Goal: Task Accomplishment & Management: Manage account settings

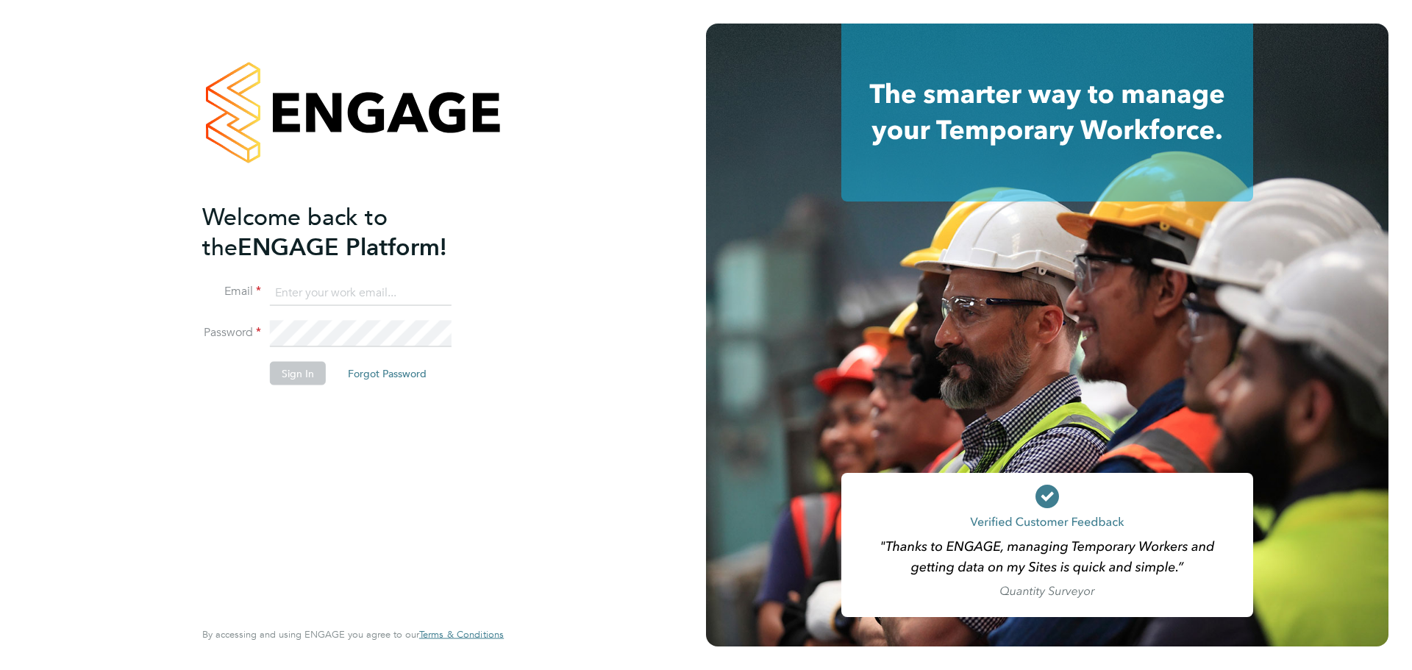
type input "[PERSON_NAME][EMAIL_ADDRESS][PERSON_NAME][DOMAIN_NAME]"
click at [288, 371] on button "Sign In" at bounding box center [298, 373] width 56 height 24
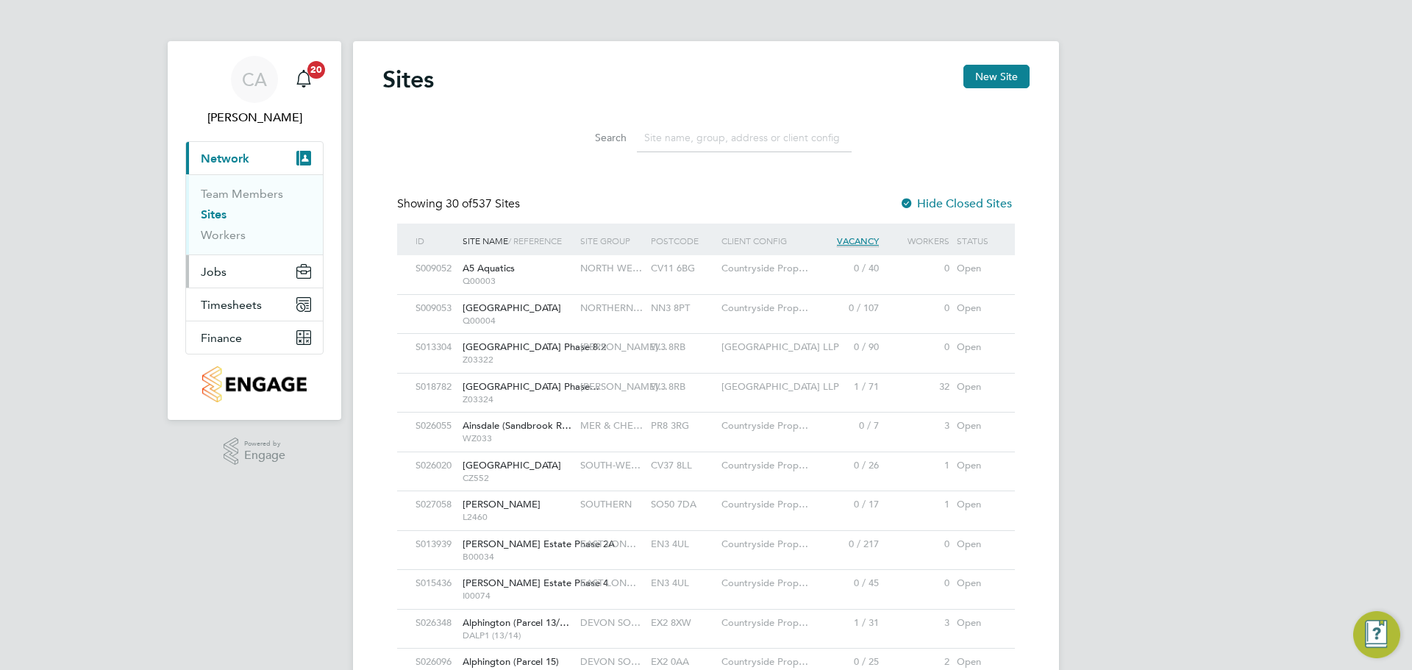
click at [219, 277] on span "Jobs" at bounding box center [214, 272] width 26 height 14
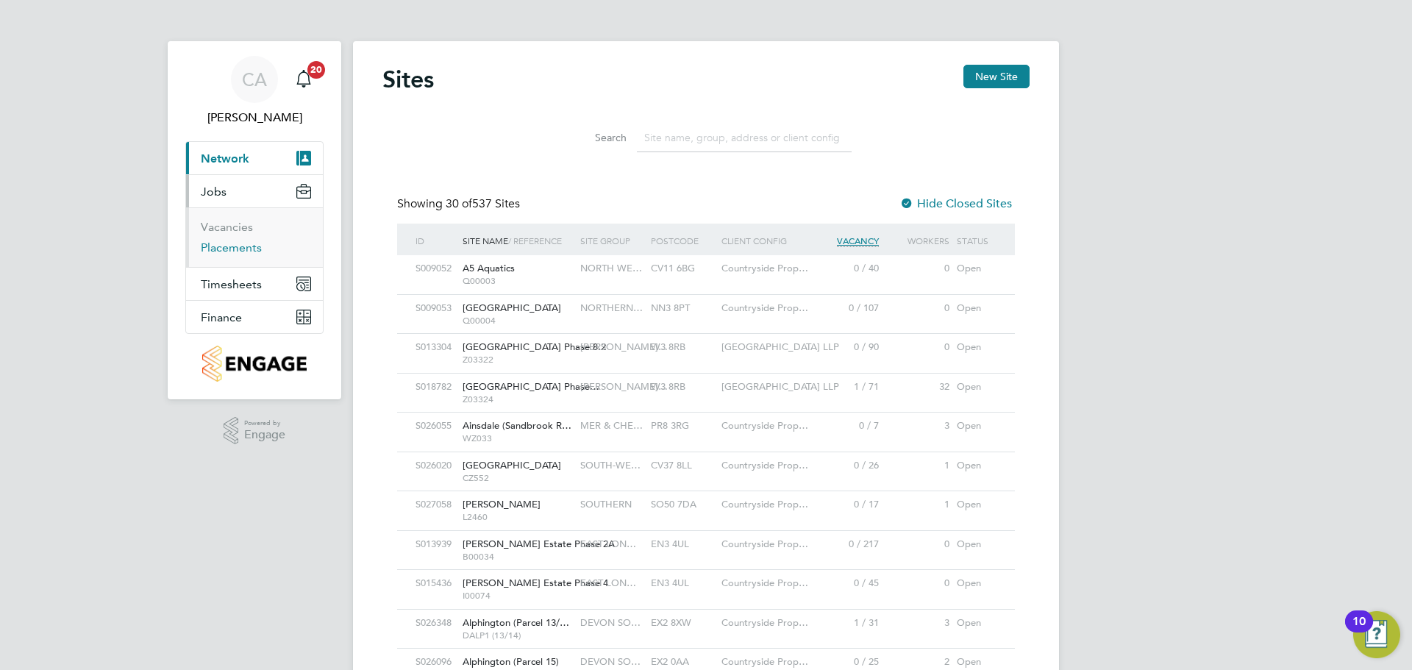
click at [232, 247] on link "Placements" at bounding box center [231, 248] width 61 height 14
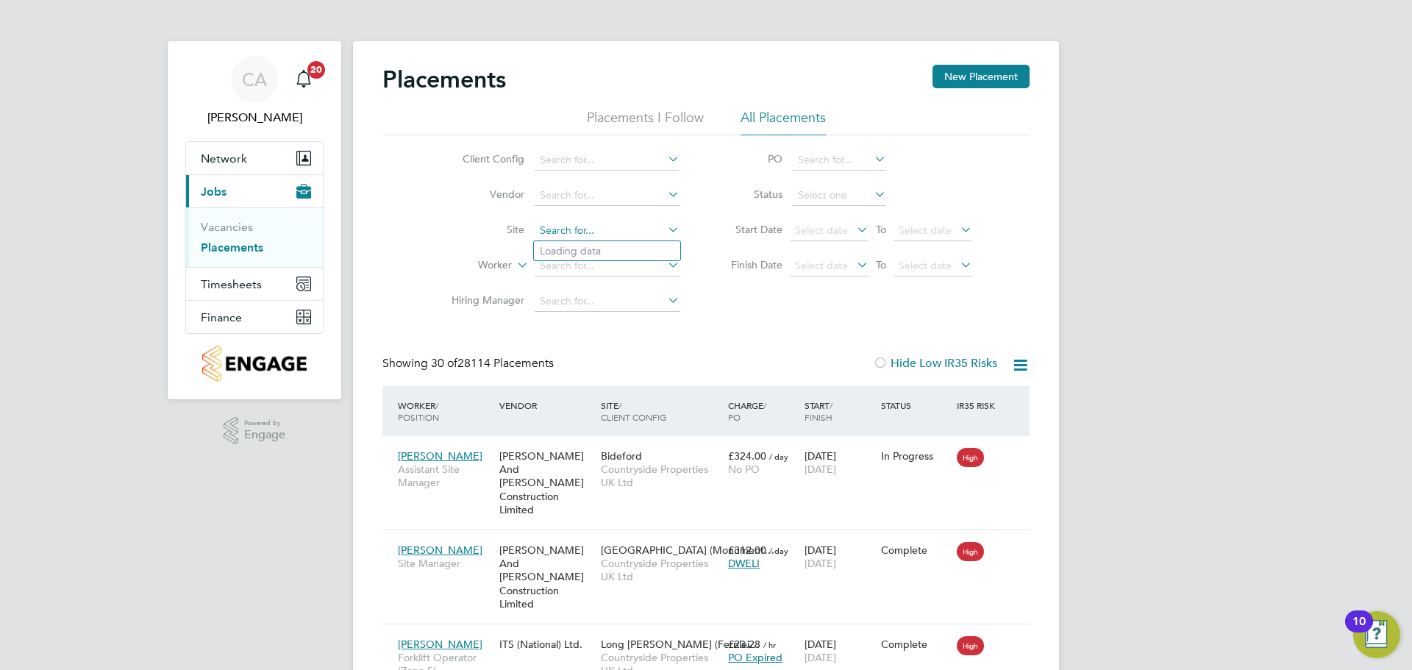
click at [582, 224] on input at bounding box center [607, 231] width 145 height 21
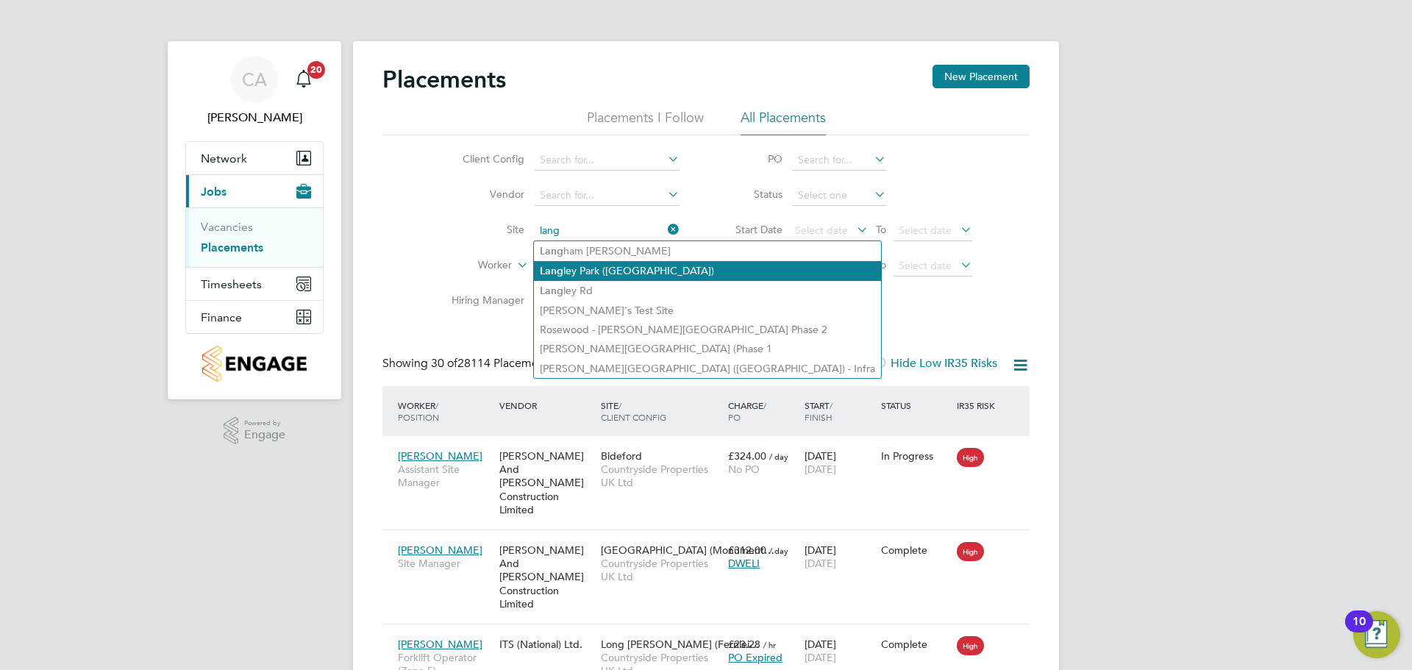
click at [610, 276] on li "Lang ley Park ([GEOGRAPHIC_DATA])" at bounding box center [707, 271] width 347 height 20
type input "[PERSON_NAME][GEOGRAPHIC_DATA] ([GEOGRAPHIC_DATA])"
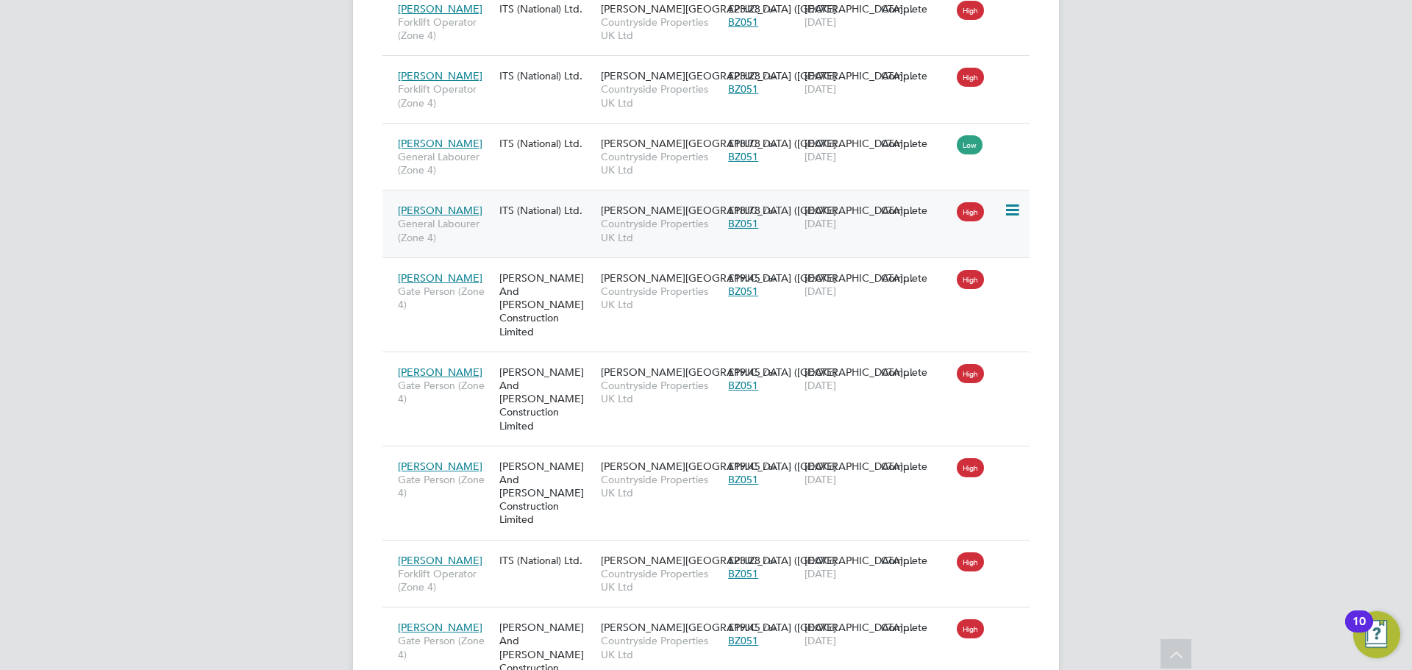
click at [818, 222] on span "[DATE]" at bounding box center [821, 223] width 32 height 13
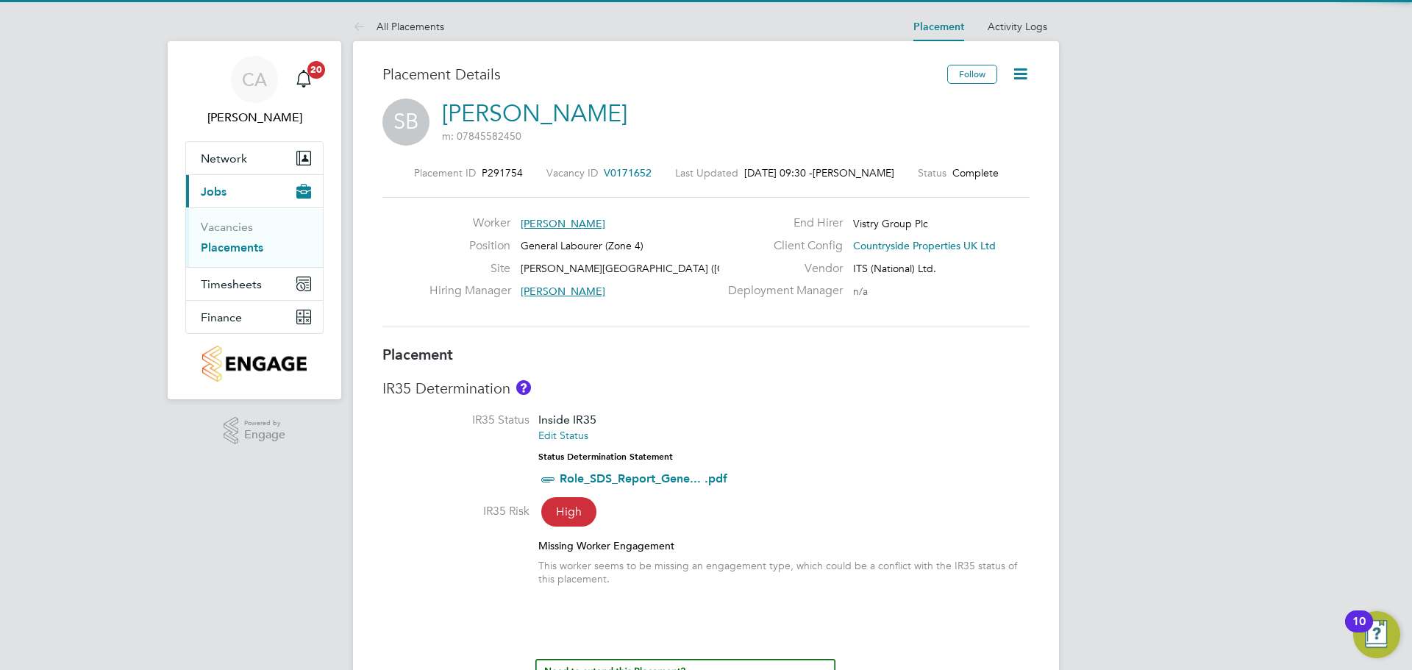
click at [1011, 79] on icon at bounding box center [1020, 74] width 18 height 18
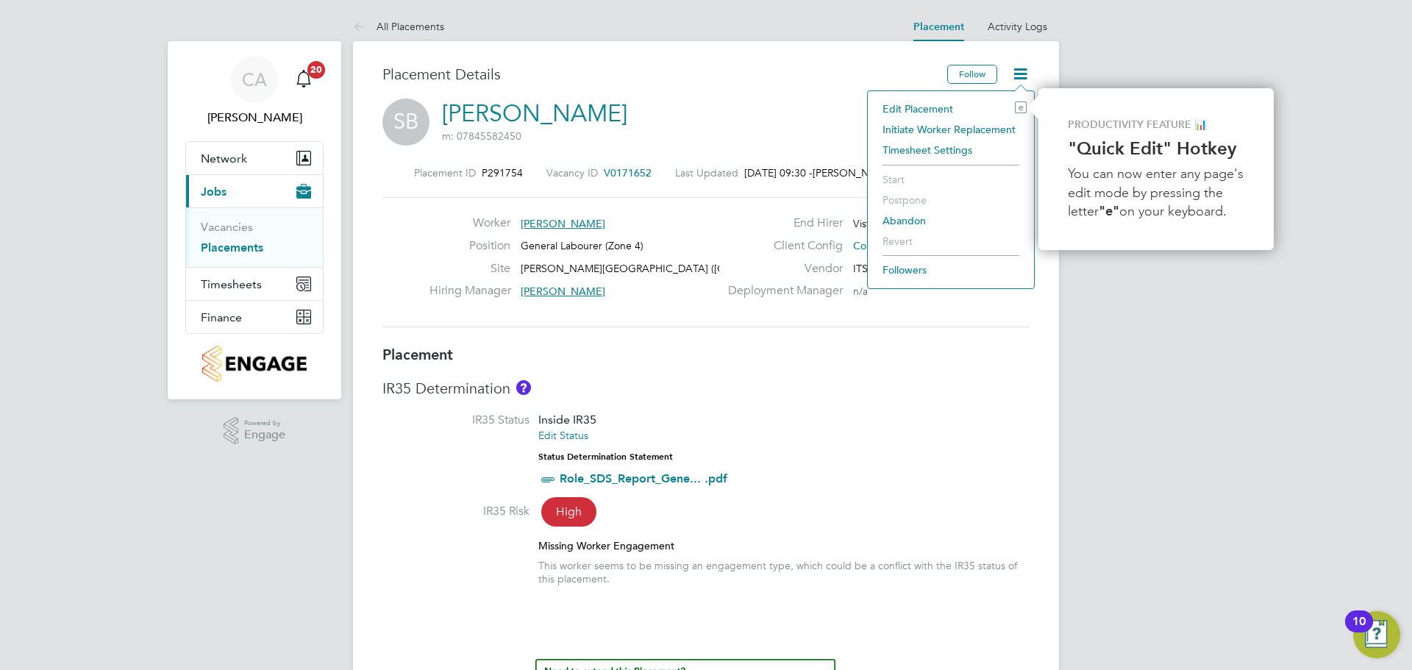
click at [938, 109] on li "Edit Placement e" at bounding box center [951, 109] width 152 height 21
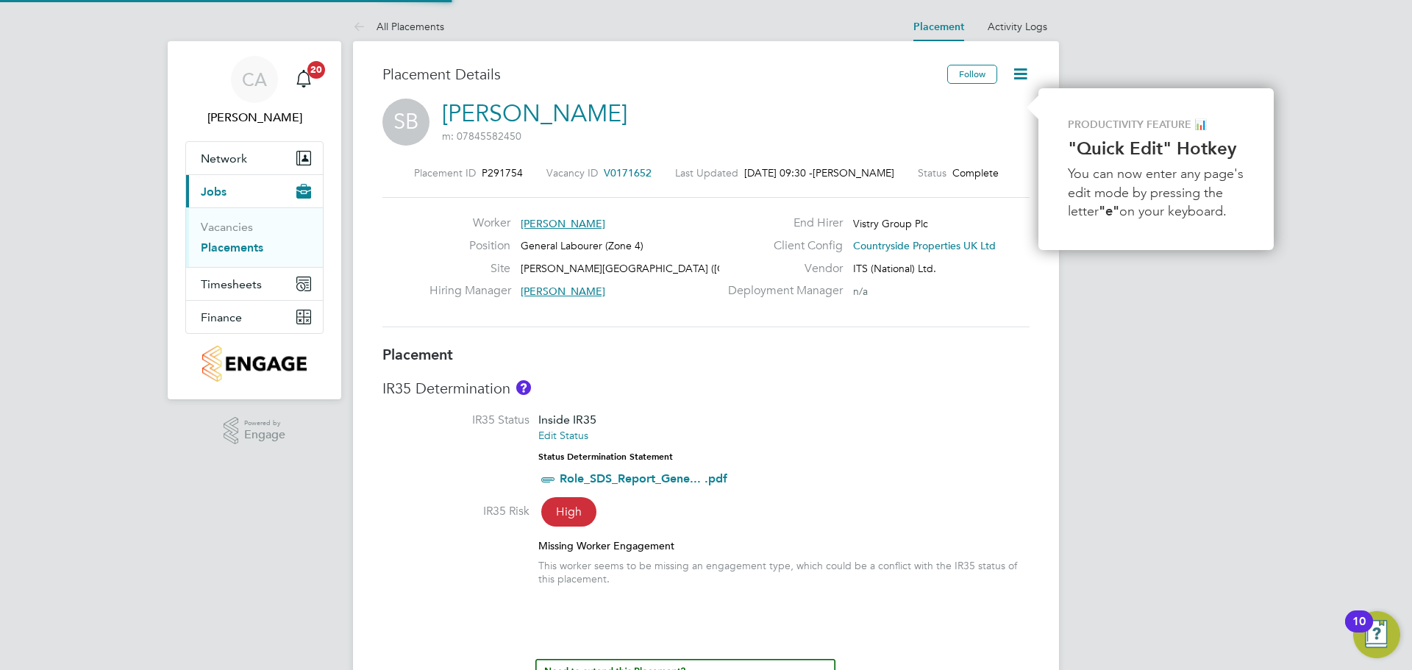
scroll to position [7, 7]
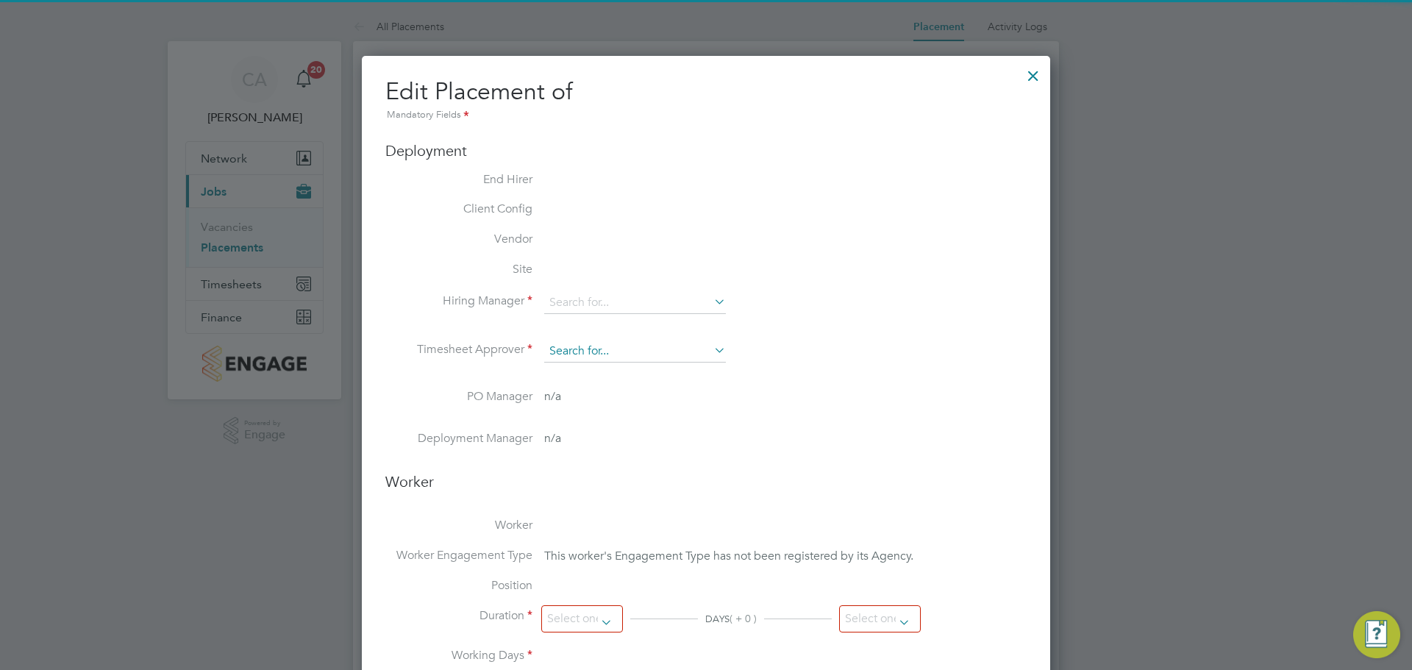
type input "John Walsh"
type input "02 Jun 2025"
type input "27 Sep 2025"
type input "07:30"
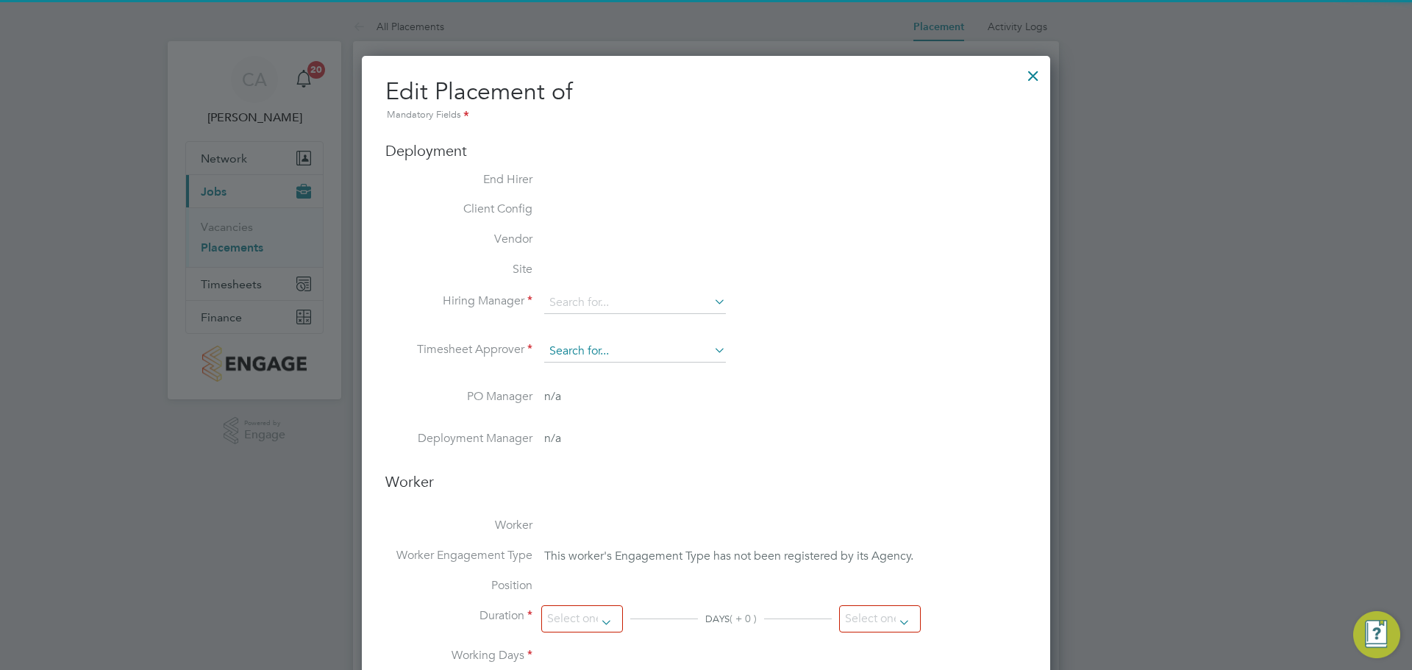
type input "16:30"
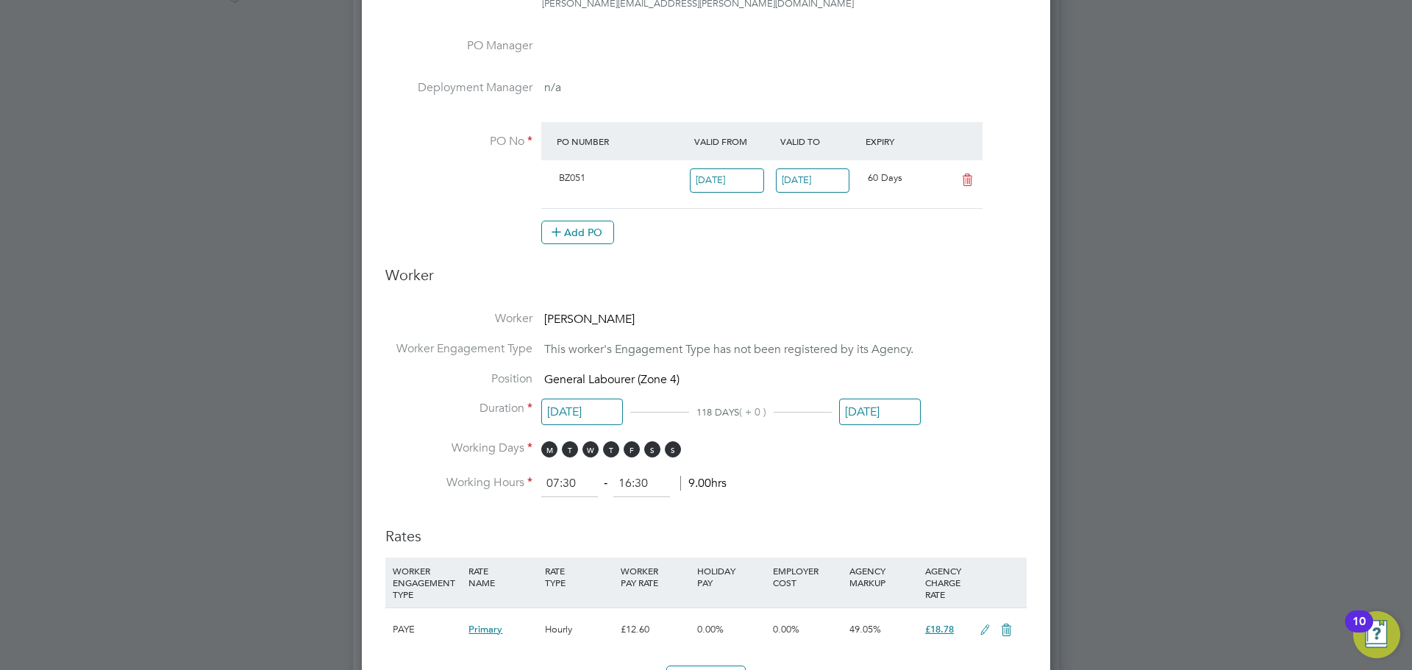
click at [877, 408] on input "27 Sep 2025" at bounding box center [880, 412] width 82 height 27
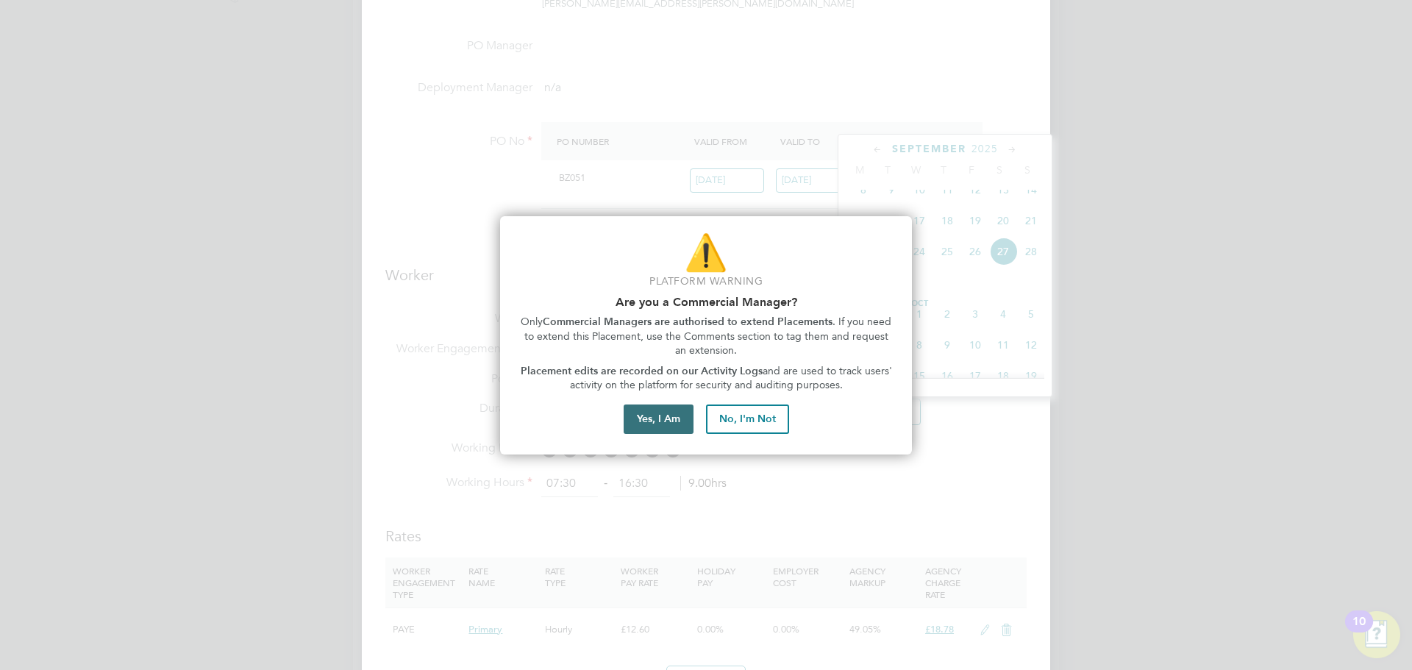
click at [662, 423] on button "Yes, I Am" at bounding box center [659, 419] width 70 height 29
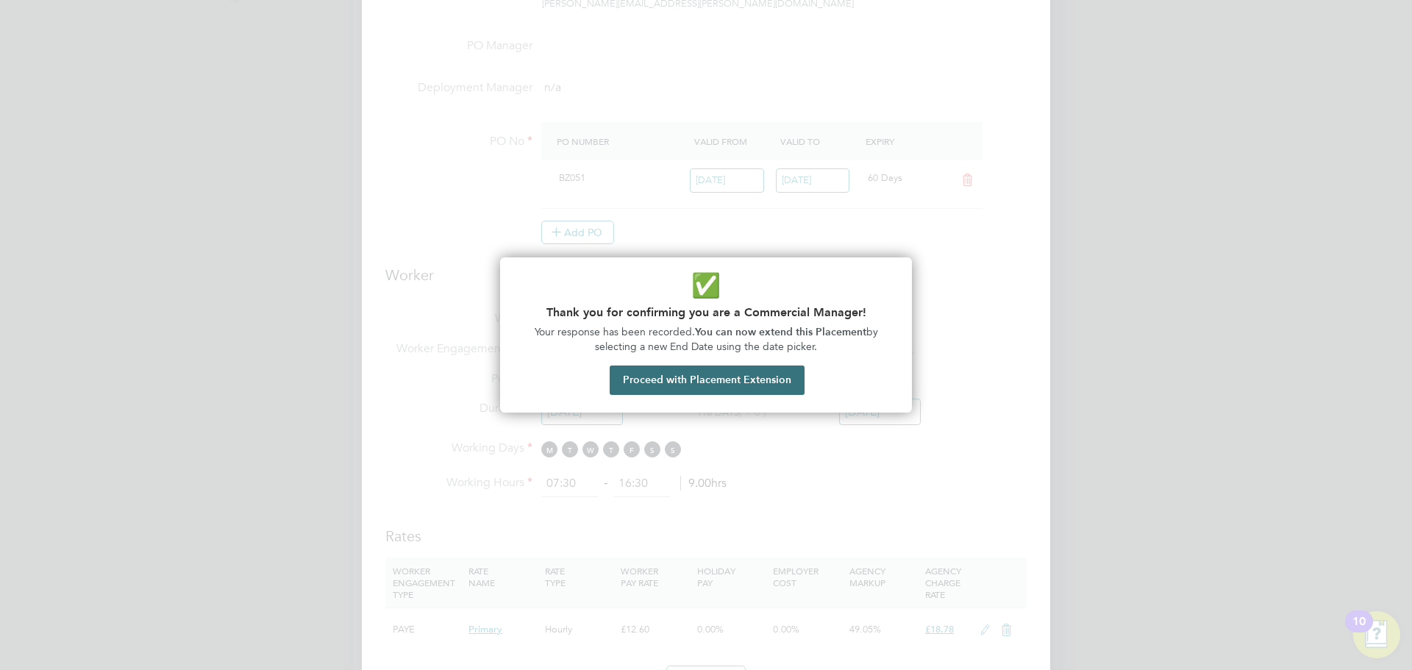
click at [667, 381] on button "Proceed with Placement Extension" at bounding box center [707, 380] width 195 height 29
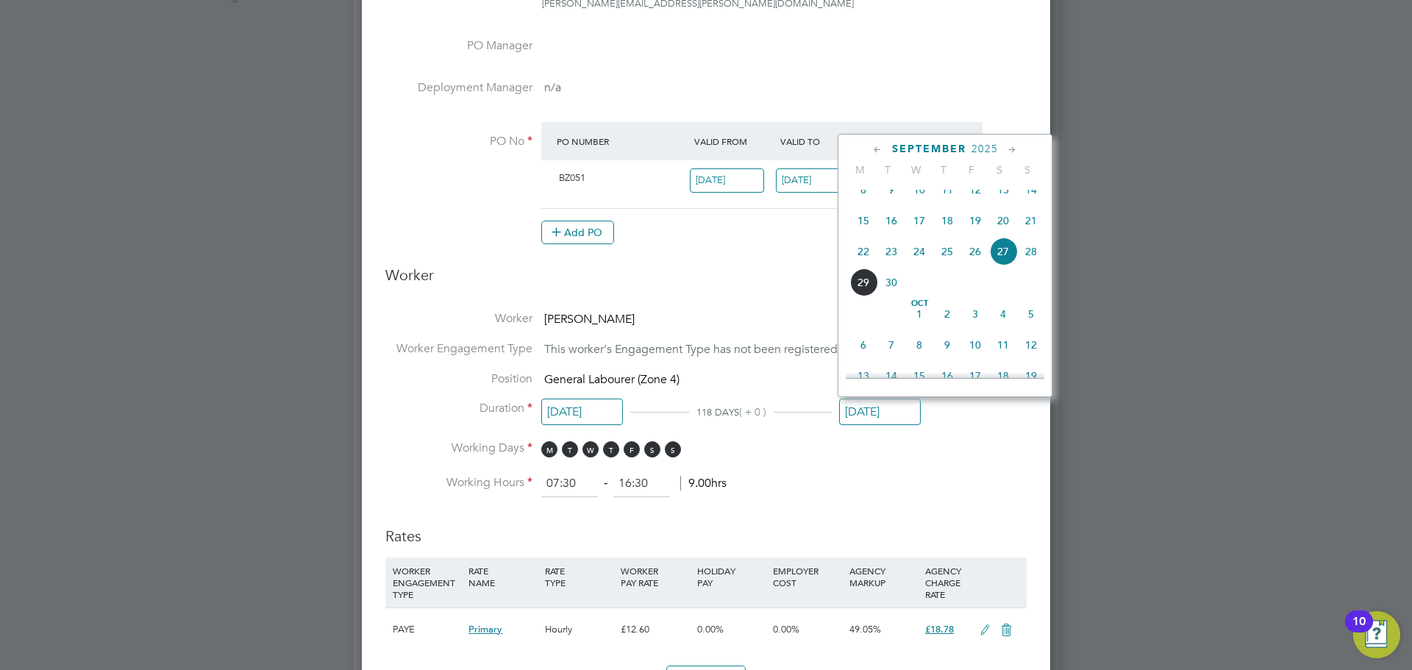
click at [889, 296] on span "30" at bounding box center [892, 282] width 28 height 28
type input "30 Sep 2025"
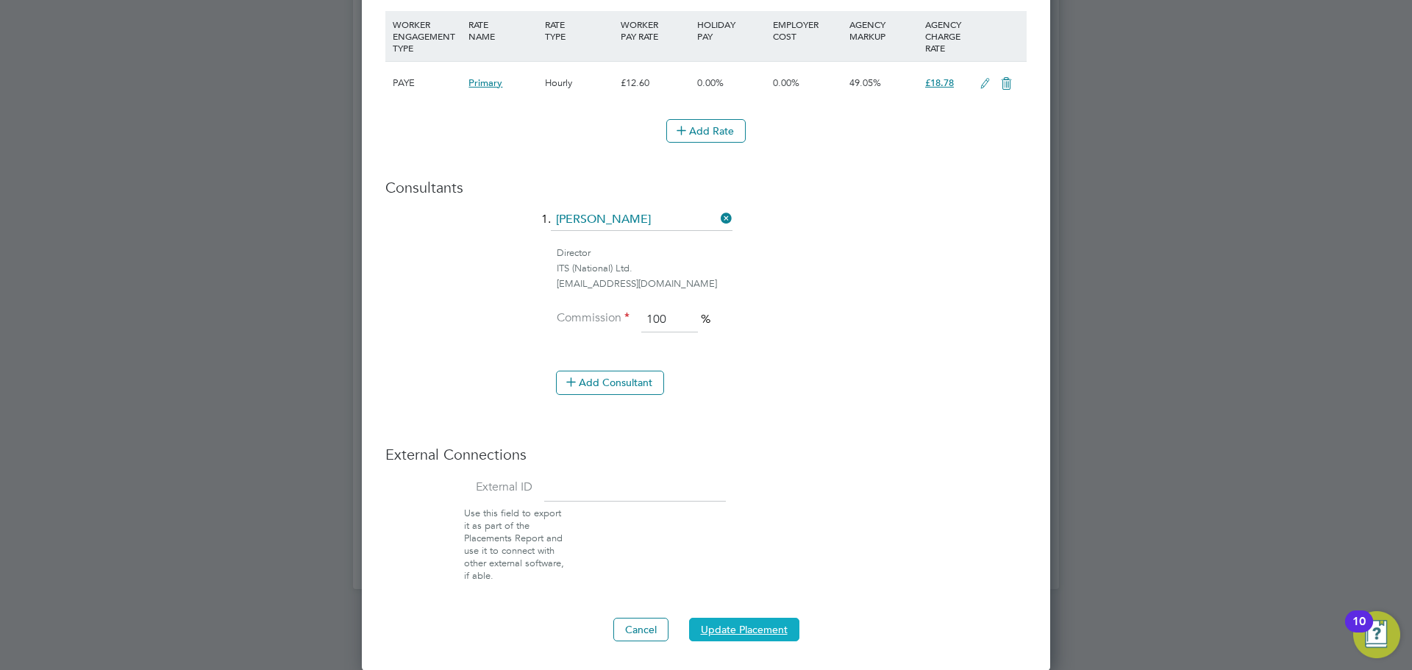
click at [769, 633] on button "Update Placement" at bounding box center [744, 630] width 110 height 24
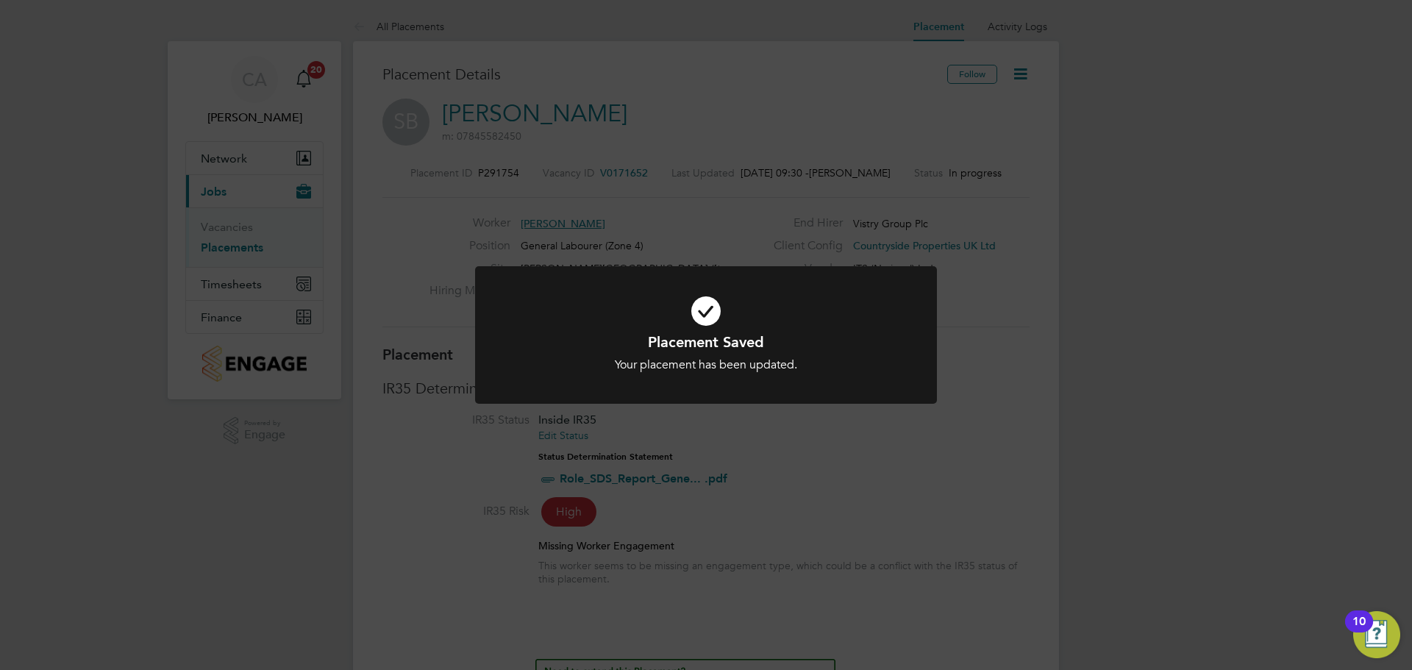
click at [1029, 199] on div "Placement Saved Your placement has been updated. Cancel Okay" at bounding box center [706, 335] width 1412 height 670
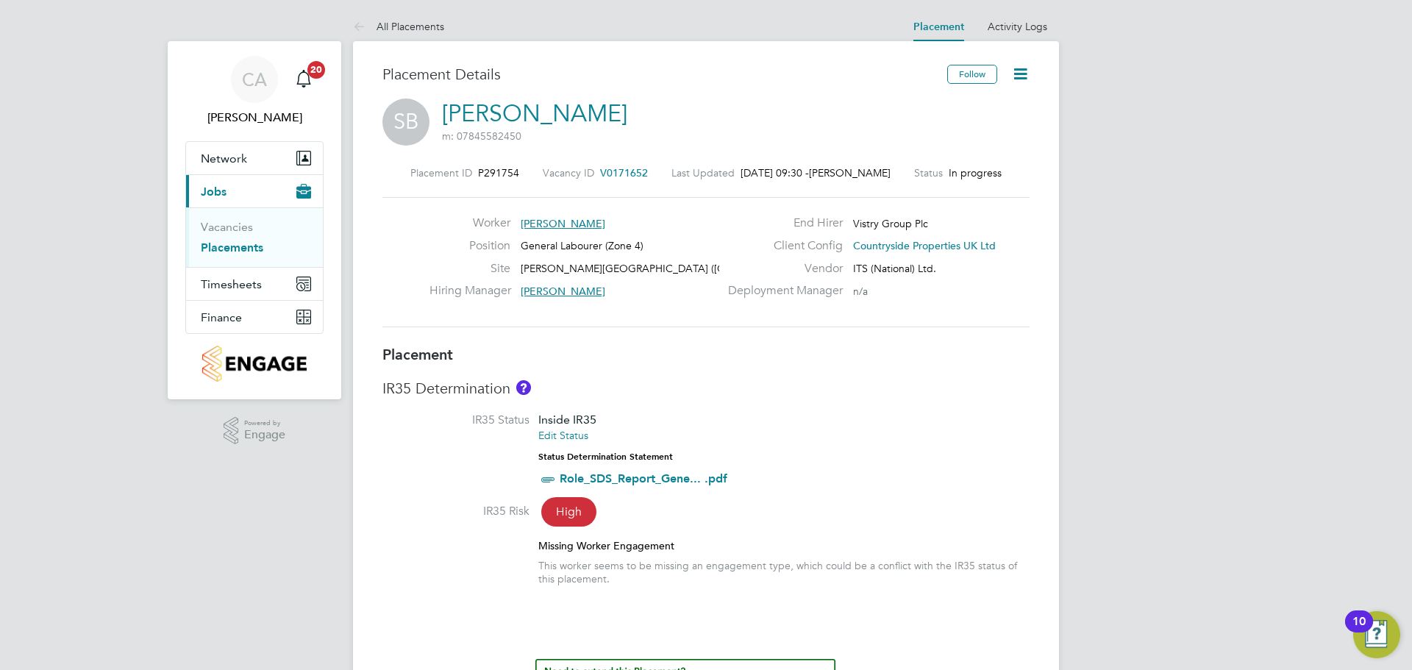
click at [250, 249] on link "Placements" at bounding box center [232, 248] width 63 height 14
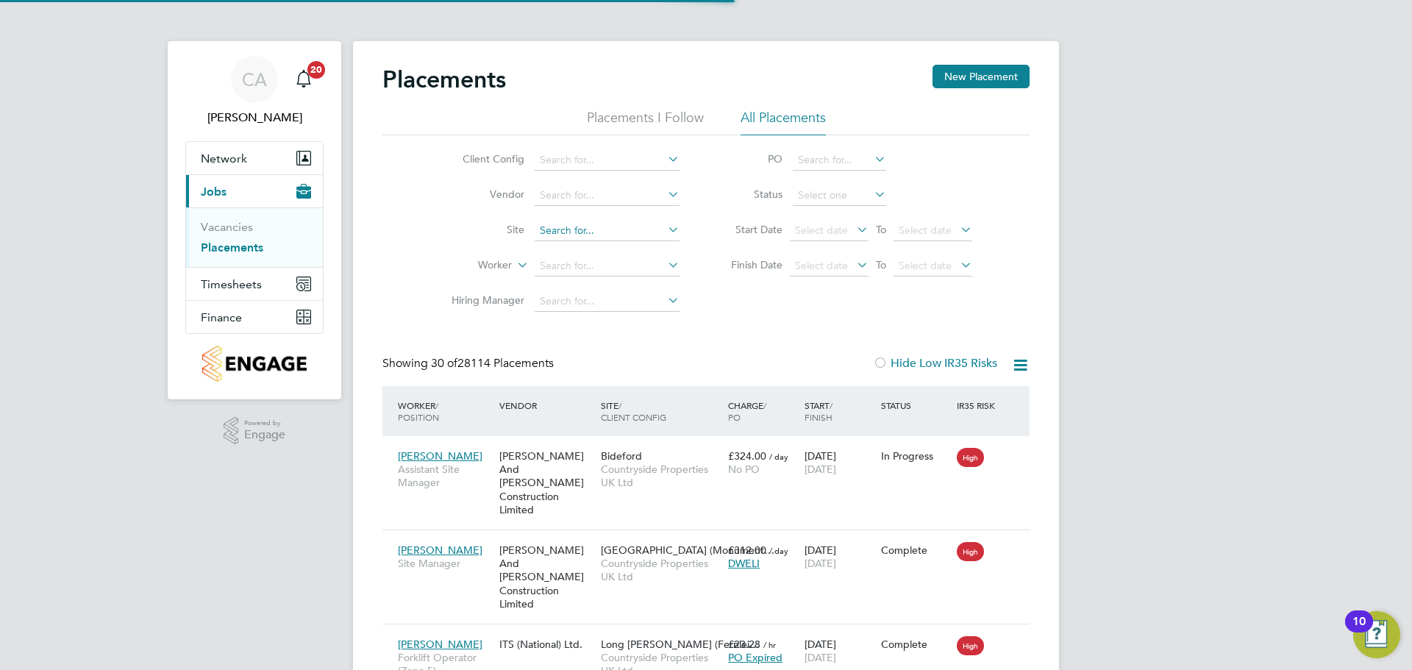
click at [559, 231] on input at bounding box center [607, 231] width 145 height 21
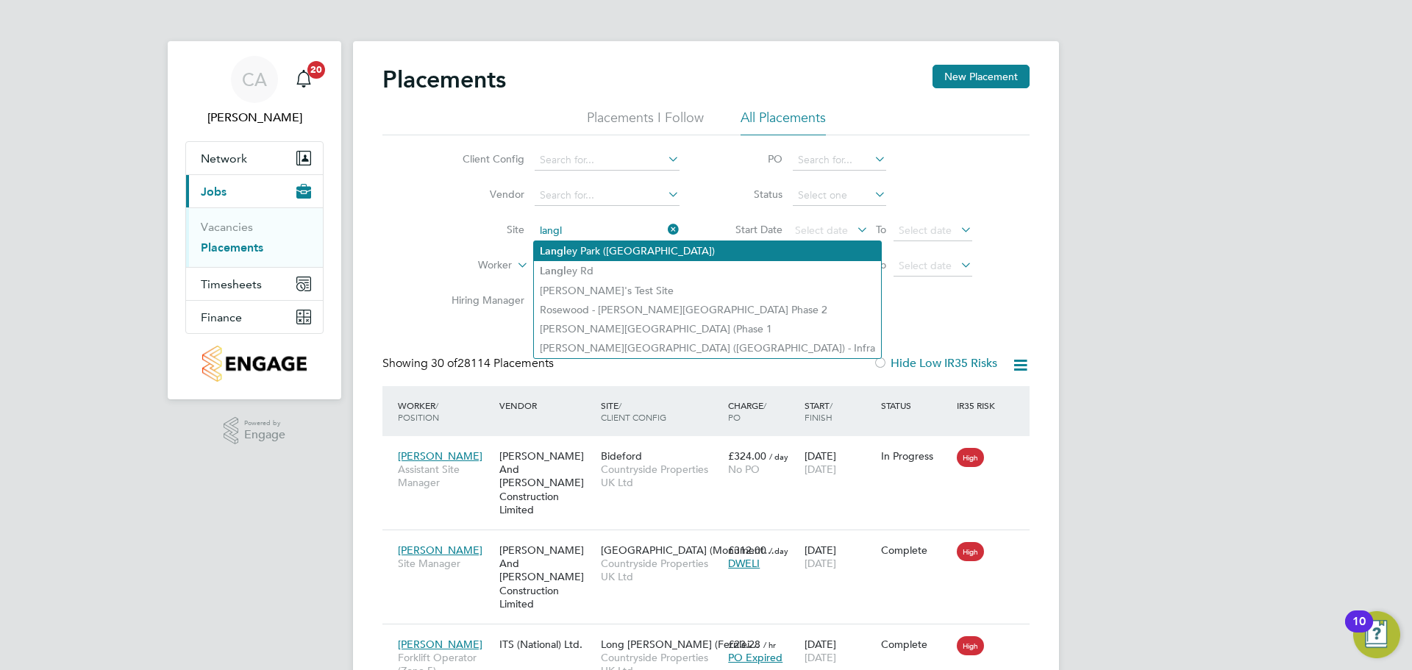
click at [634, 251] on li "Langl ey Park (Chippenham)" at bounding box center [707, 251] width 347 height 20
type input "[PERSON_NAME][GEOGRAPHIC_DATA] ([GEOGRAPHIC_DATA])"
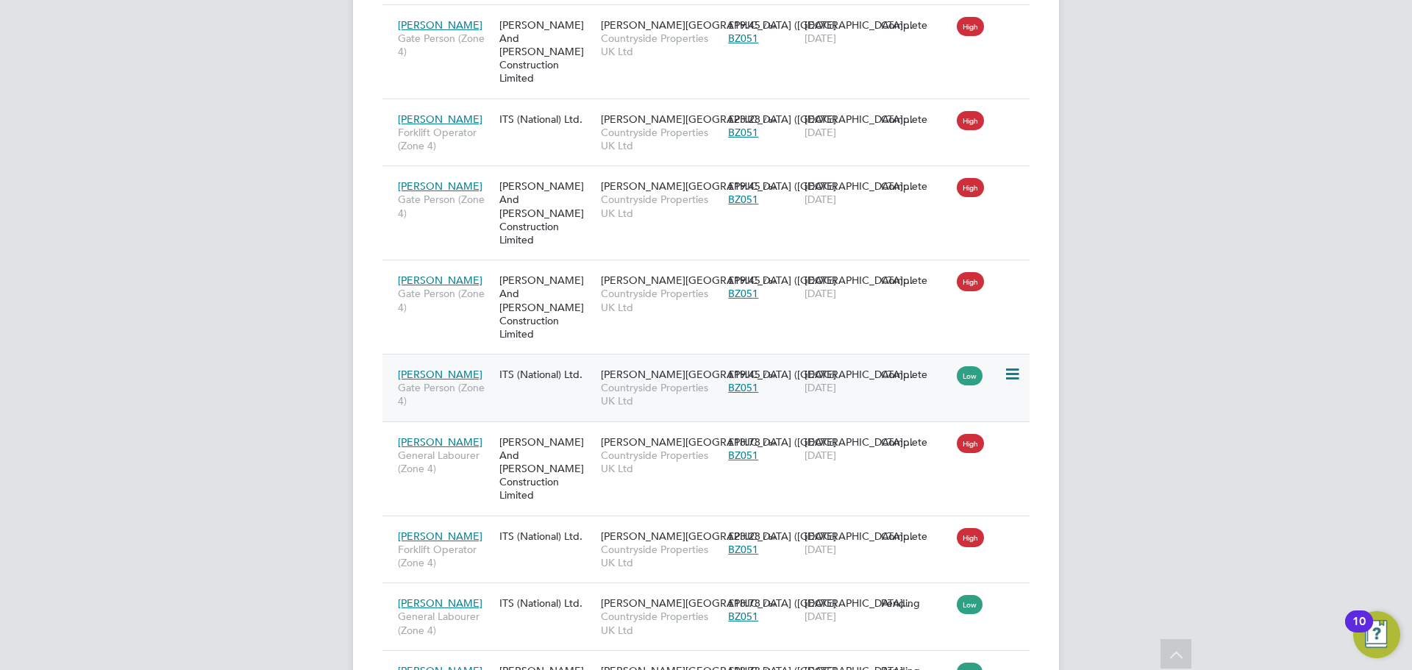
click at [828, 360] on div "14 Aug 2025 26 Sep 2025" at bounding box center [839, 380] width 76 height 41
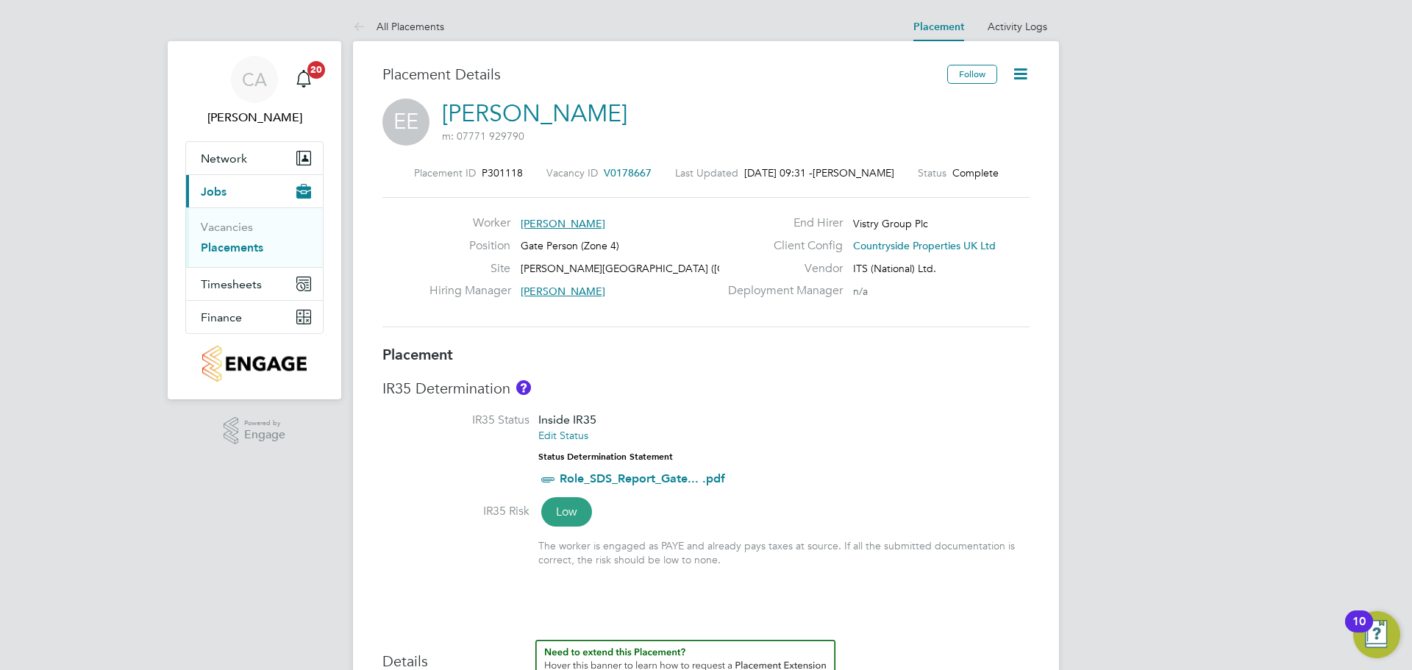
click at [1027, 74] on icon at bounding box center [1020, 74] width 18 height 18
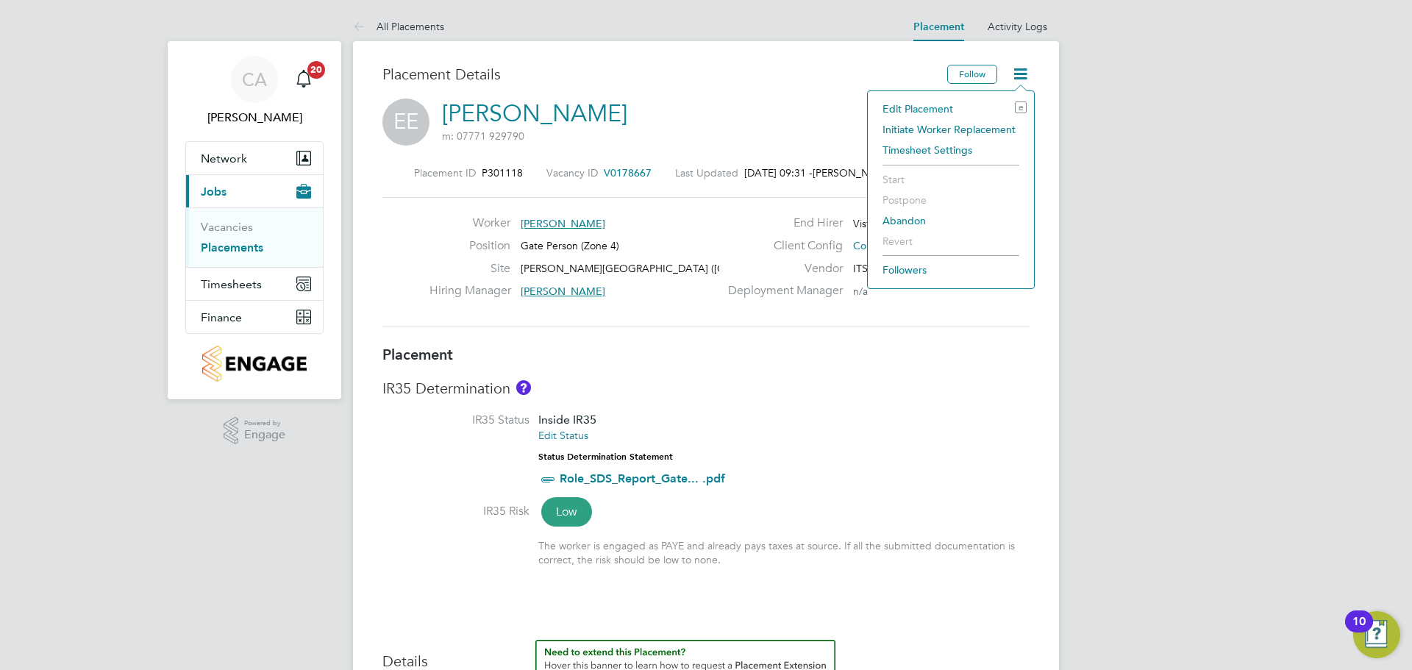
click at [933, 110] on li "Edit Placement e" at bounding box center [951, 109] width 152 height 21
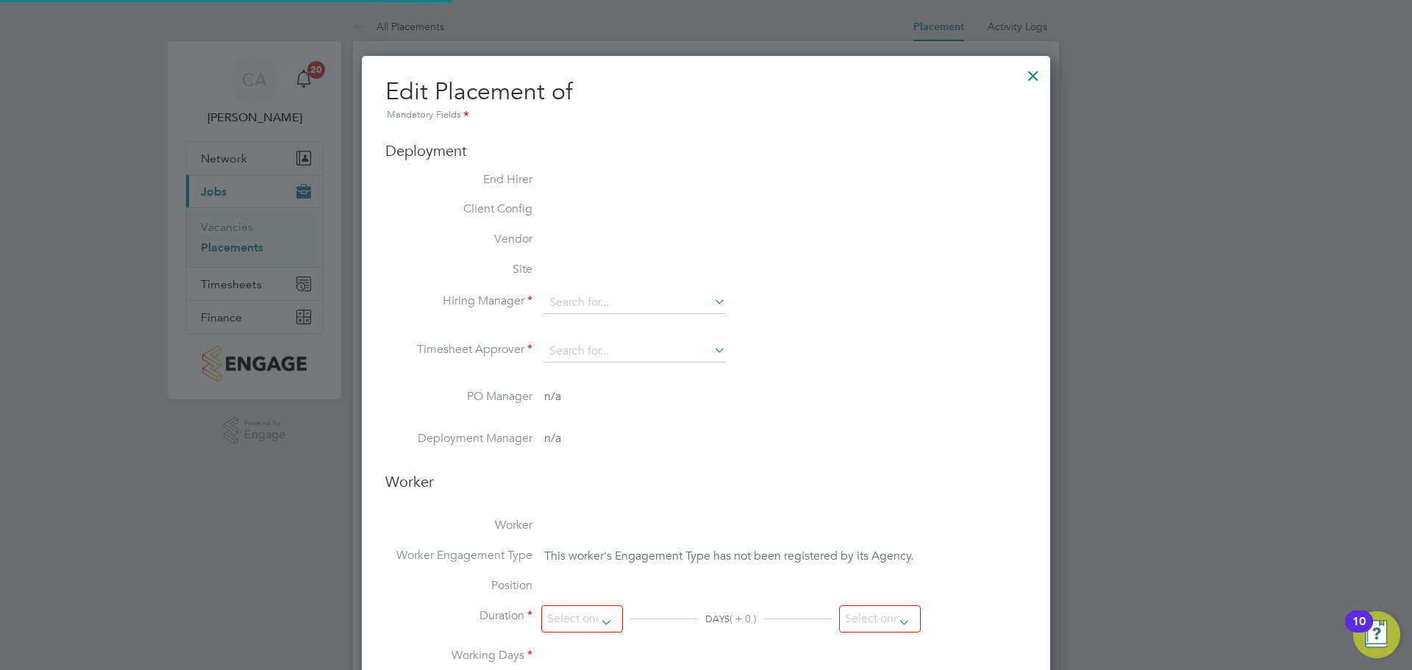
type input "John Walsh"
type input "14 Aug 2025"
type input "26 Sep 2025"
type input "07:30"
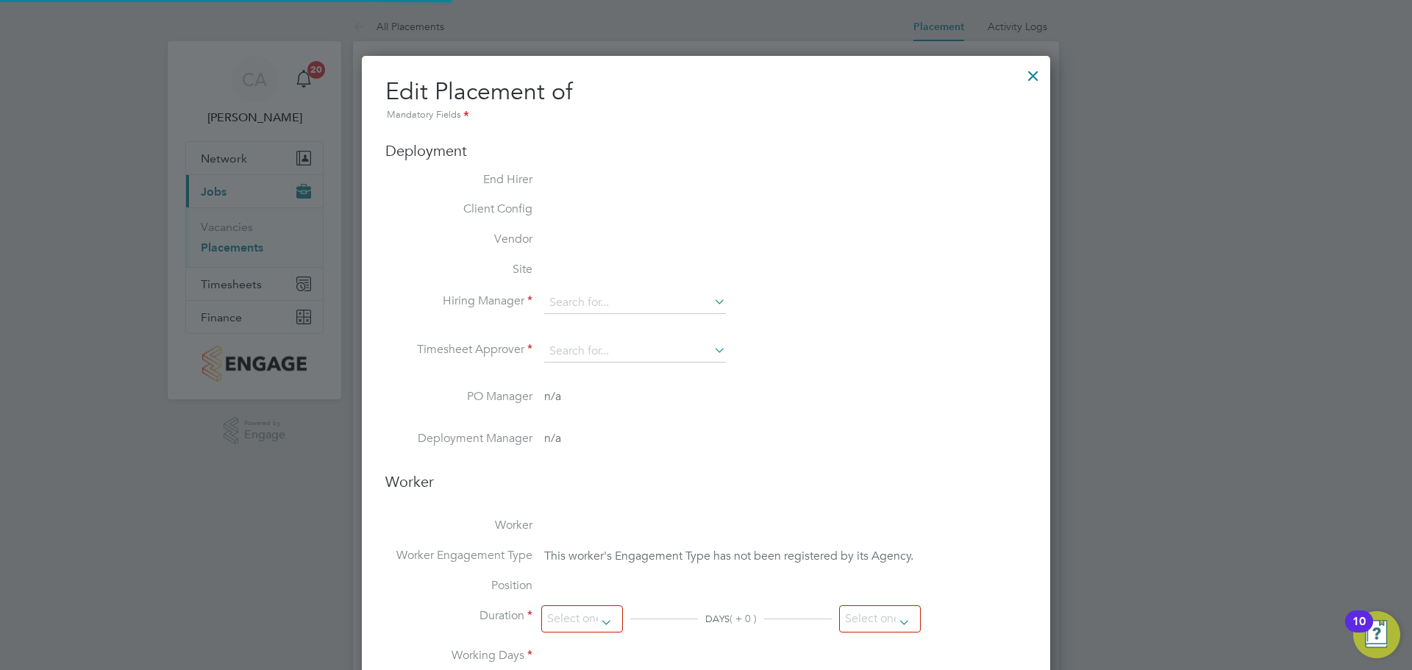
type input "16:30"
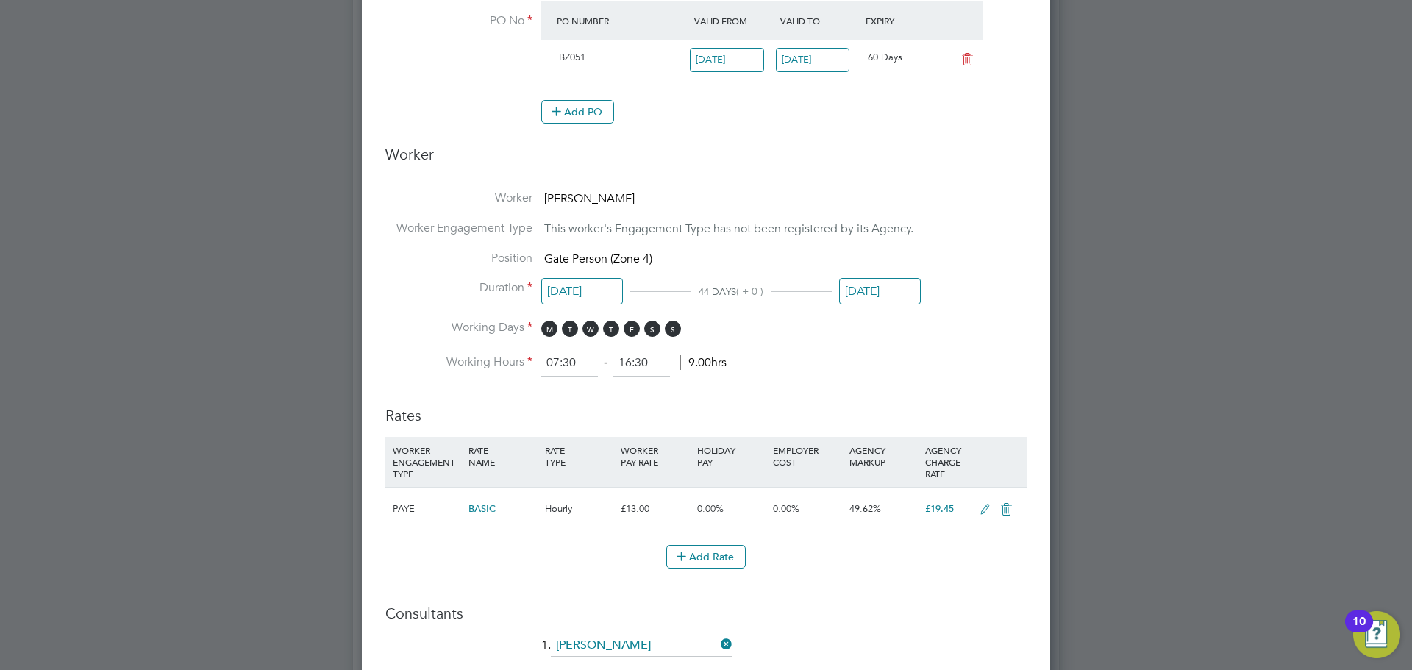
click at [865, 291] on input "26 Sep 2025" at bounding box center [880, 291] width 82 height 27
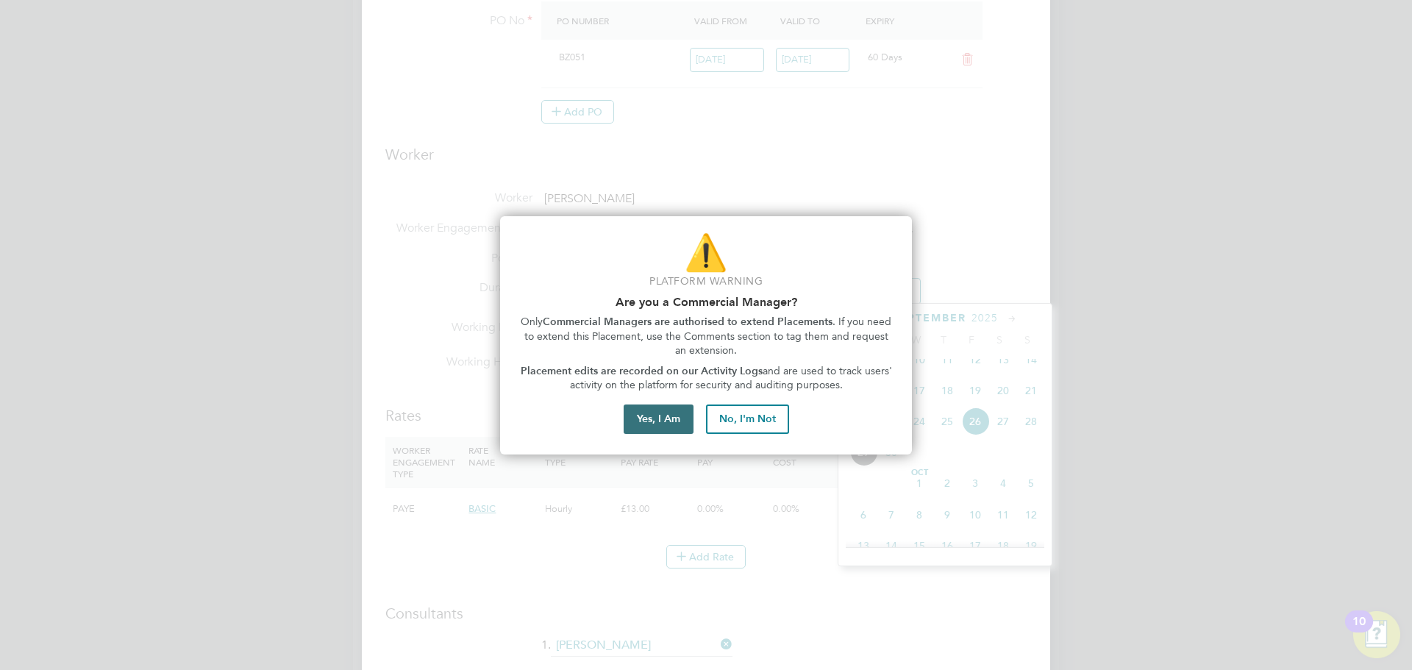
click at [683, 425] on button "Yes, I Am" at bounding box center [659, 419] width 70 height 29
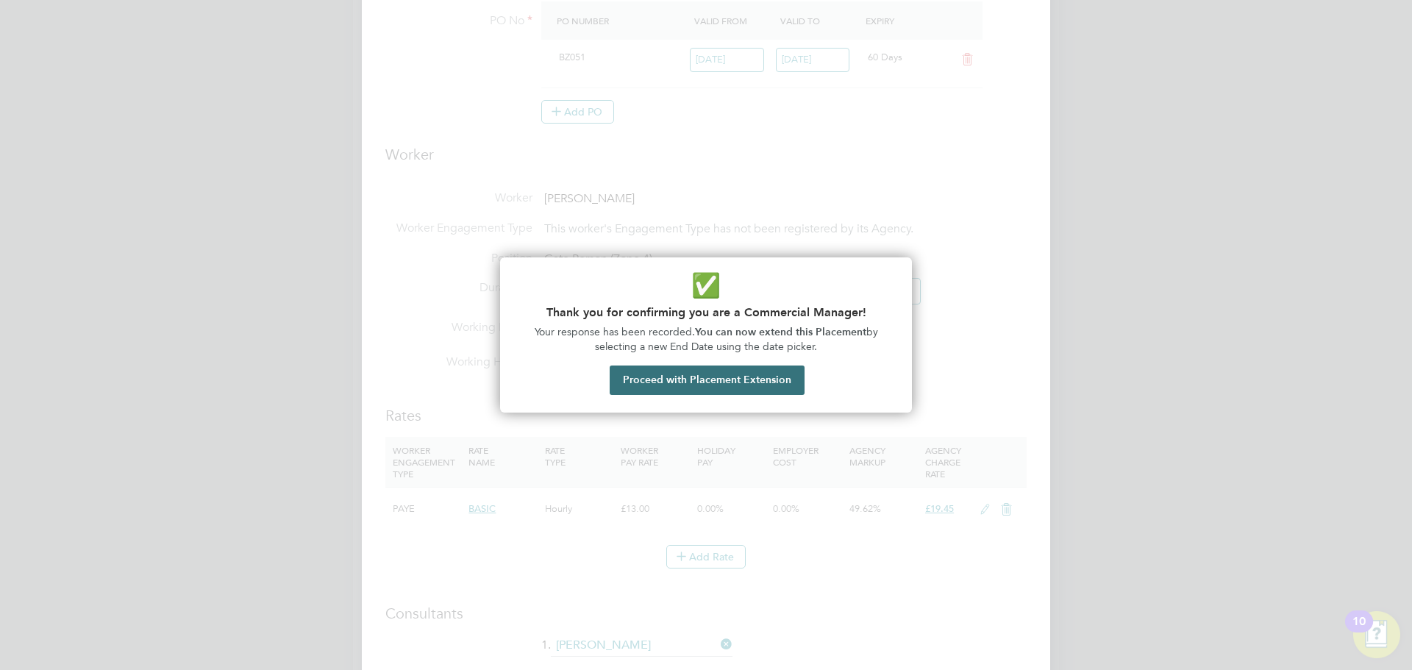
click at [758, 367] on button "Proceed with Placement Extension" at bounding box center [707, 380] width 195 height 29
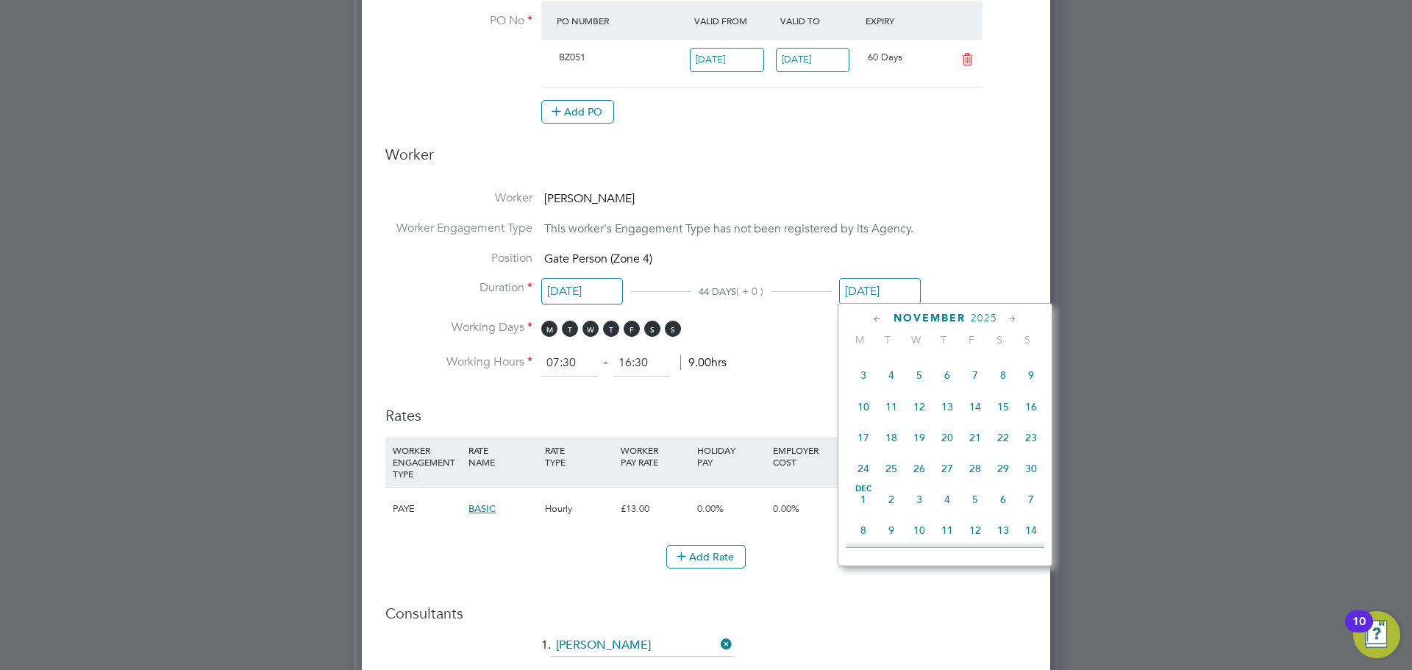
click at [1011, 324] on icon at bounding box center [1013, 319] width 14 height 16
click at [895, 458] on span "23" at bounding box center [892, 444] width 28 height 28
type input "23 Dec 2025"
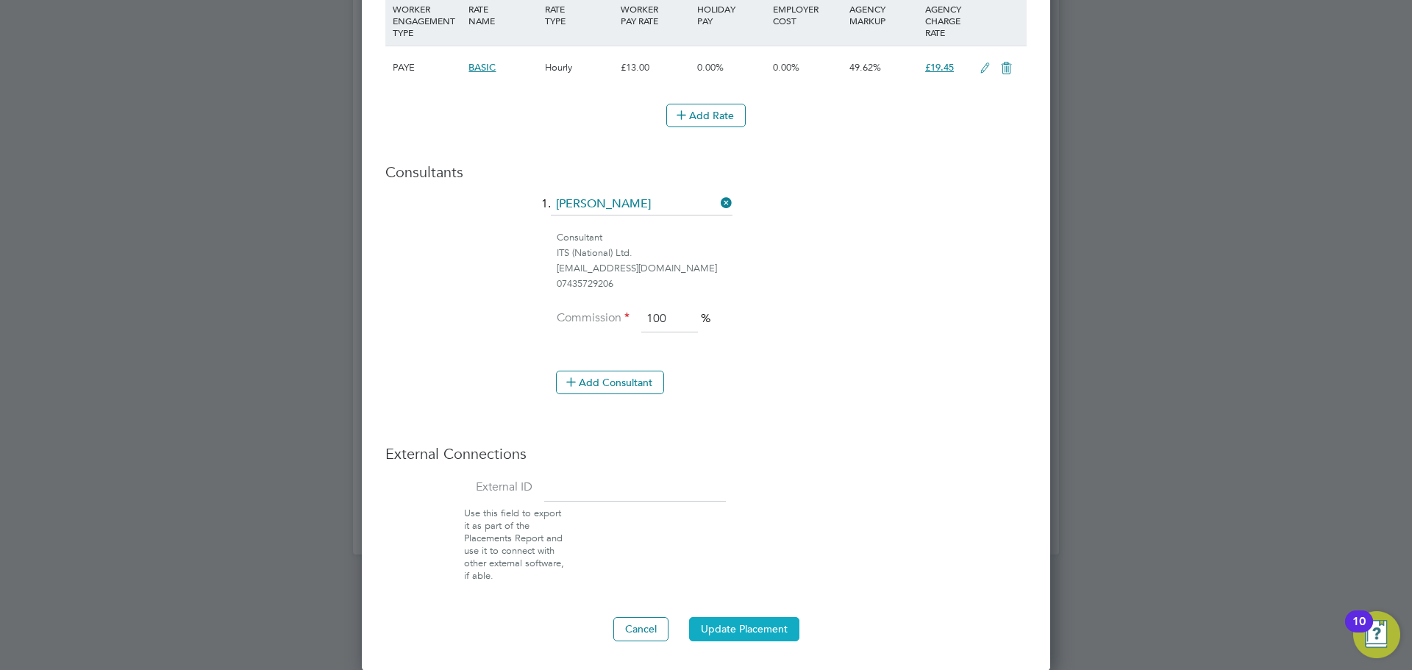
click at [752, 622] on button "Update Placement" at bounding box center [744, 629] width 110 height 24
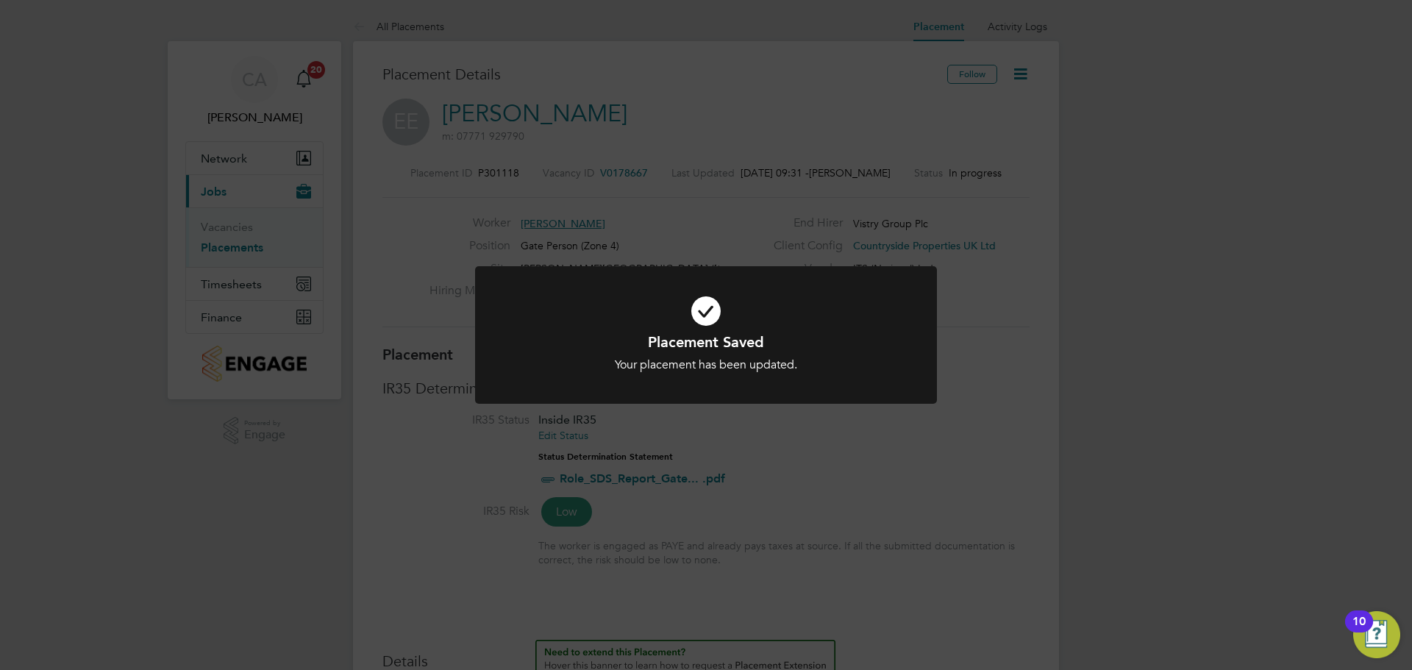
click at [812, 374] on div at bounding box center [706, 335] width 462 height 138
